Goal: Find specific page/section: Find specific page/section

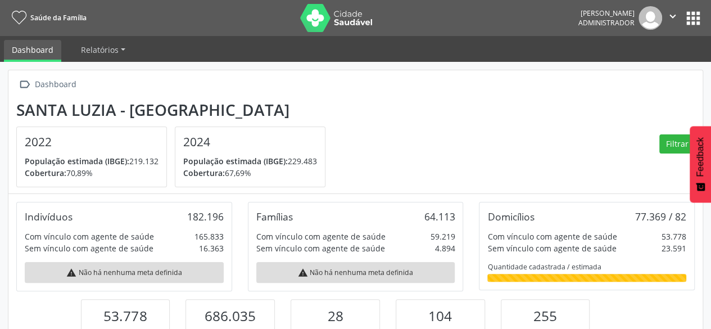
scroll to position [185, 231]
click at [687, 23] on button "apps" at bounding box center [693, 18] width 20 height 20
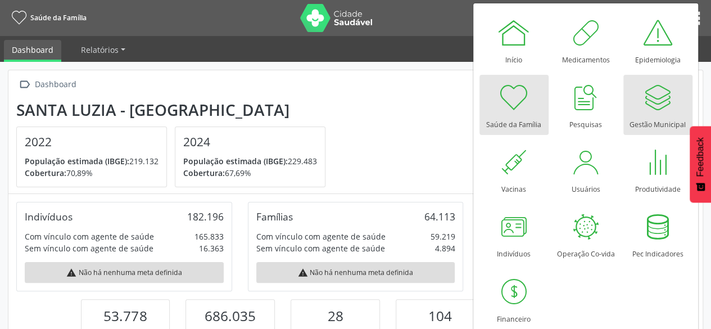
click at [663, 99] on div at bounding box center [658, 97] width 34 height 34
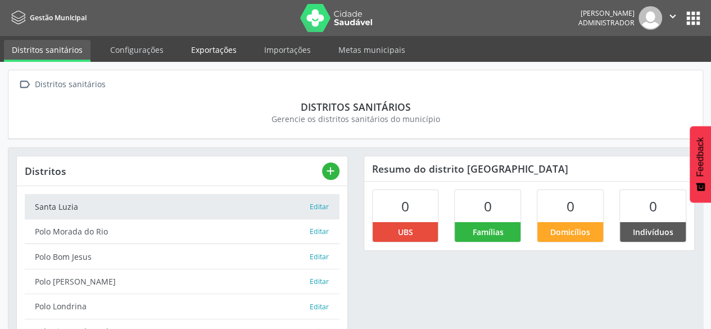
click at [230, 53] on link "Exportações" at bounding box center [213, 50] width 61 height 20
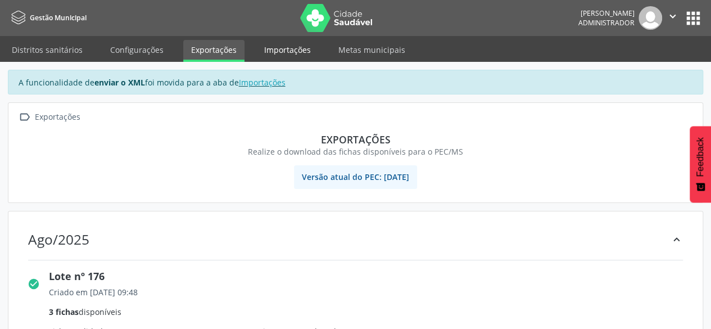
click at [295, 50] on link "Importações" at bounding box center [287, 50] width 62 height 20
